Goal: Check status: Check status

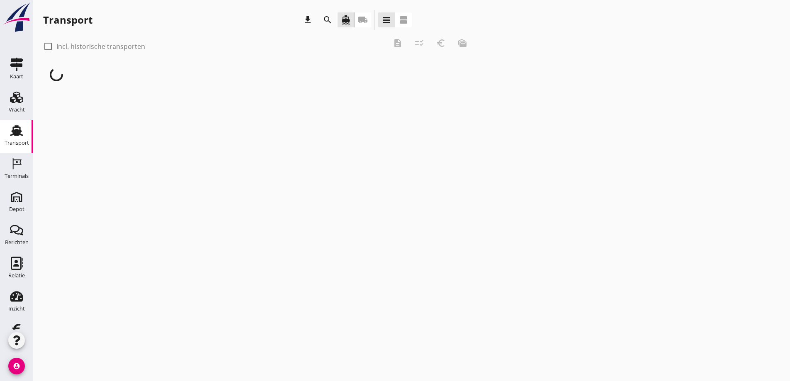
click at [15, 128] on icon "Transport" at bounding box center [16, 130] width 13 height 13
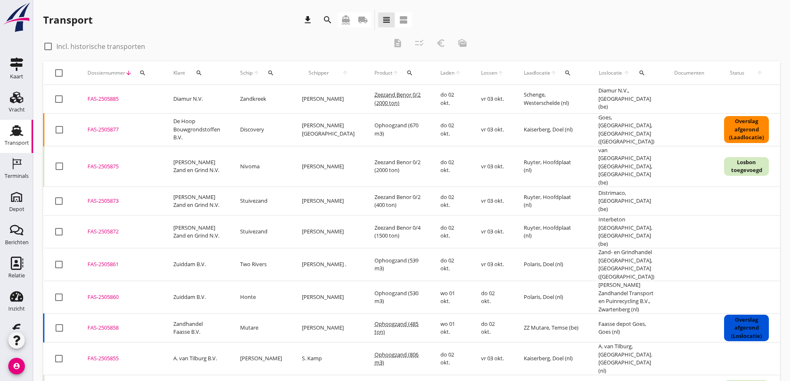
click at [360, 17] on icon "local_shipping" at bounding box center [363, 20] width 10 height 10
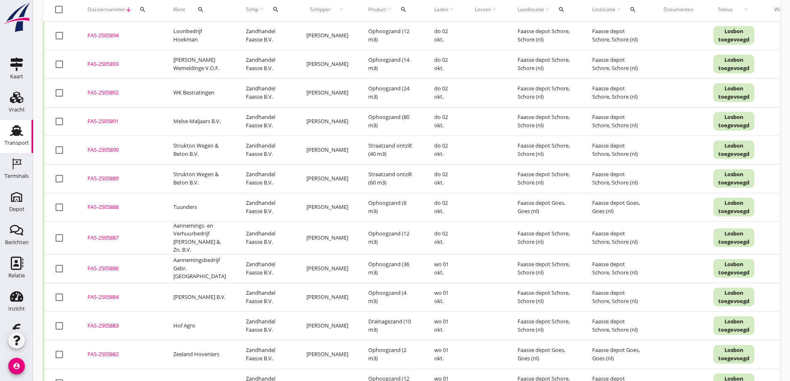
scroll to position [83, 0]
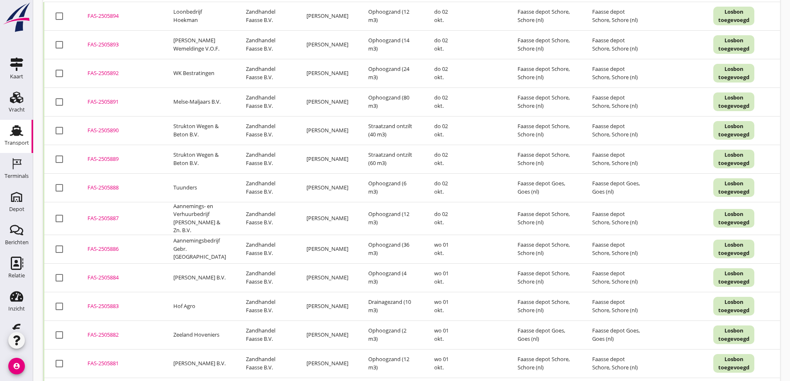
click at [105, 128] on div "FAS-2505890" at bounding box center [120, 130] width 66 height 8
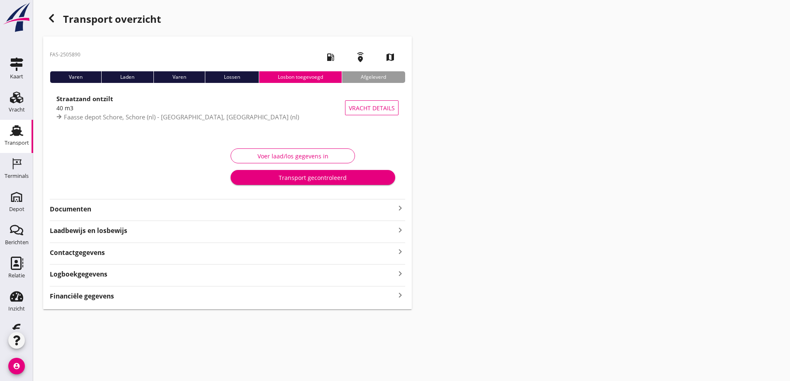
click at [85, 206] on strong "Documenten" at bounding box center [222, 209] width 345 height 10
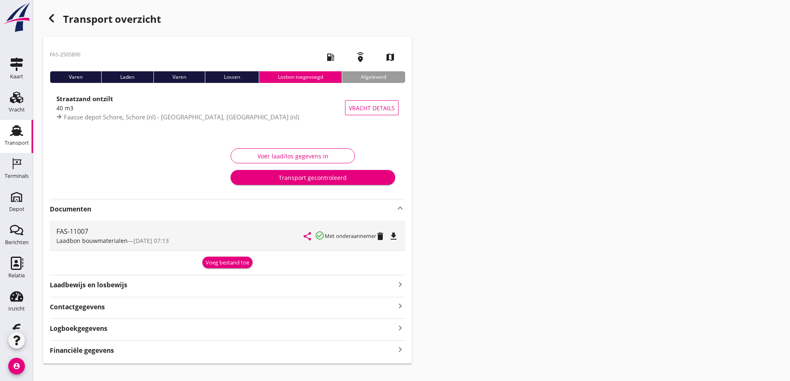
click at [395, 235] on icon "file_download" at bounding box center [393, 236] width 10 height 10
click at [49, 17] on icon "button" at bounding box center [51, 18] width 10 height 10
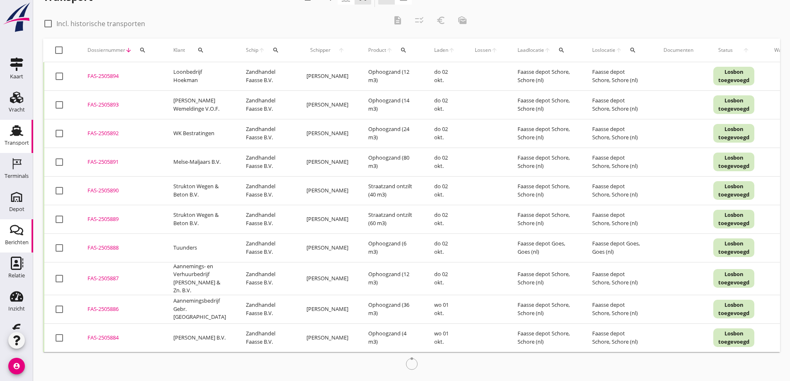
scroll to position [24, 0]
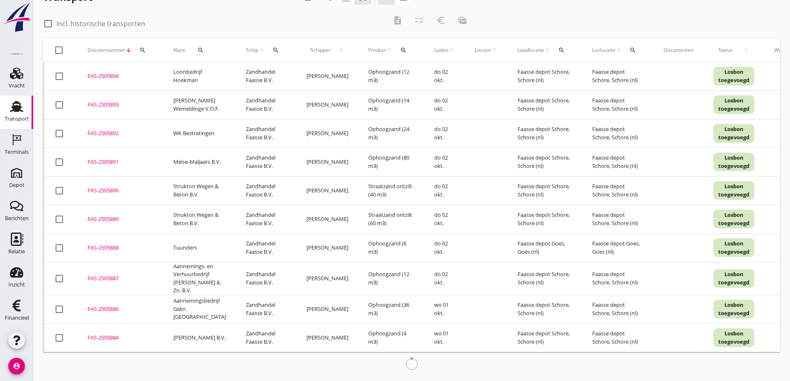
click at [15, 175] on icon "Depot" at bounding box center [16, 172] width 13 height 13
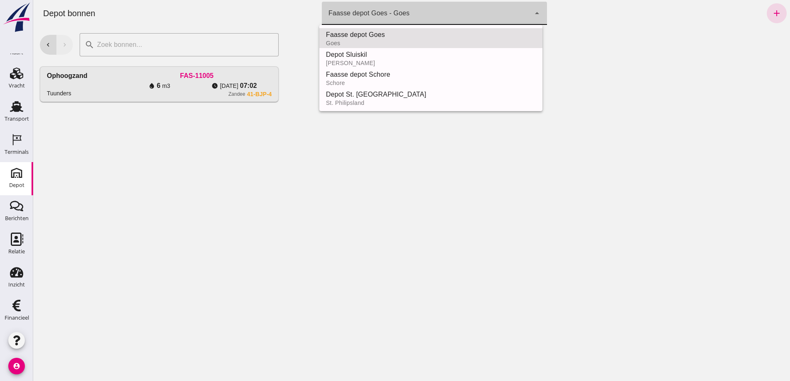
click at [535, 12] on icon "arrow_drop_down" at bounding box center [537, 13] width 10 height 10
click at [376, 74] on div "Faasse depot Schore" at bounding box center [431, 75] width 210 height 10
type input "da4e762a-ddf1-4556-b2ca-bcf6277de398"
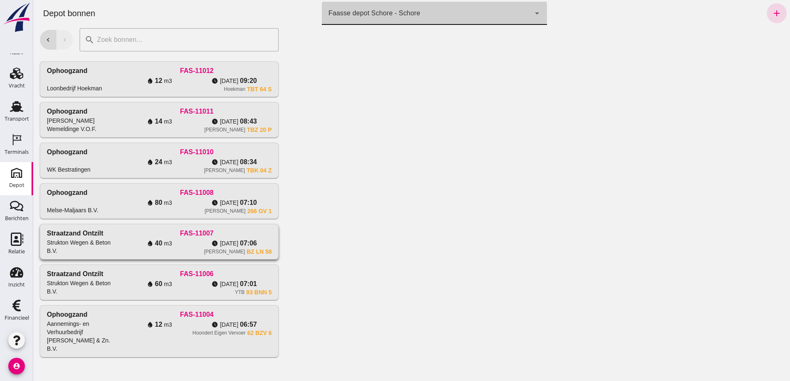
scroll to position [128, 0]
click at [122, 269] on div "FAS-11006" at bounding box center [197, 274] width 150 height 10
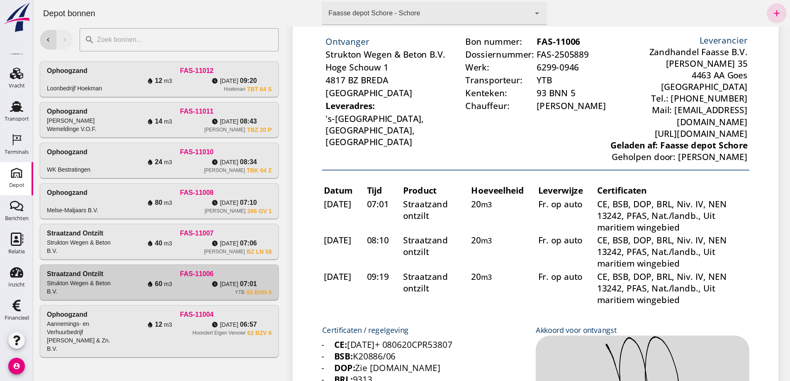
scroll to position [124, 0]
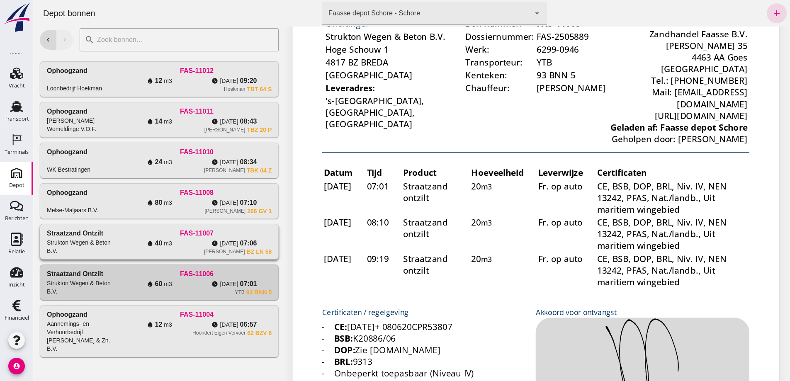
click at [127, 238] on div "water_drop 40 m3" at bounding box center [159, 243] width 75 height 10
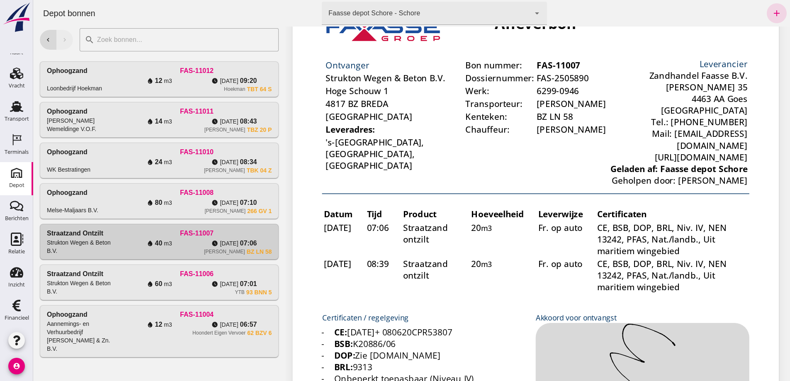
scroll to position [41, 0]
